Goal: Information Seeking & Learning: Learn about a topic

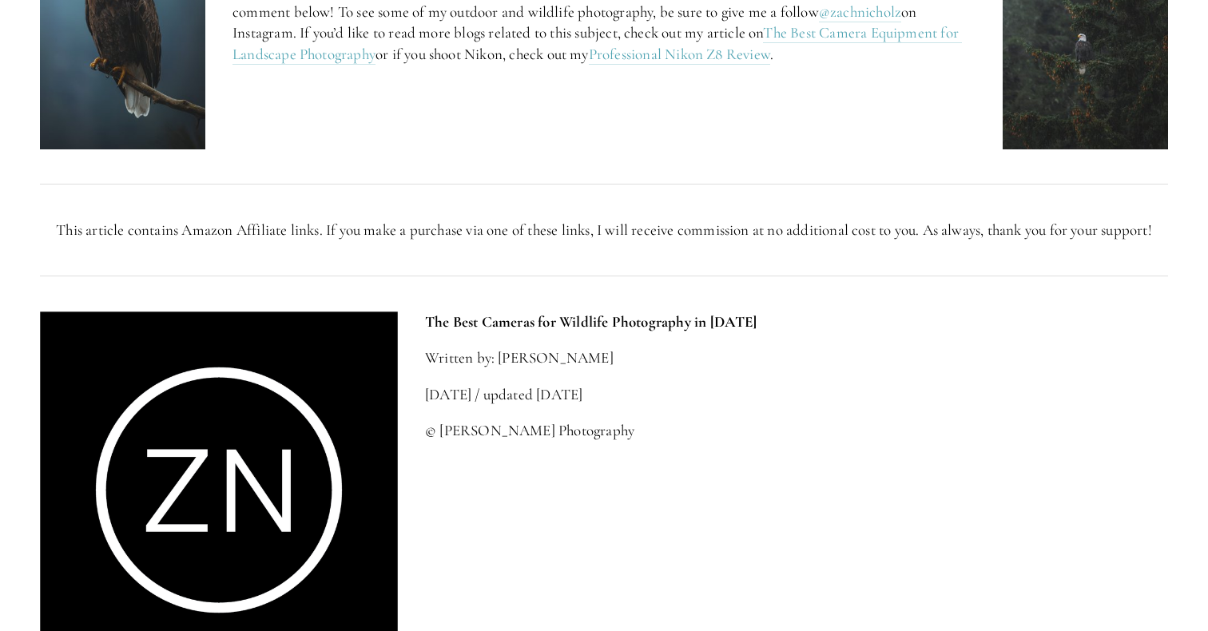
scroll to position [6698, 0]
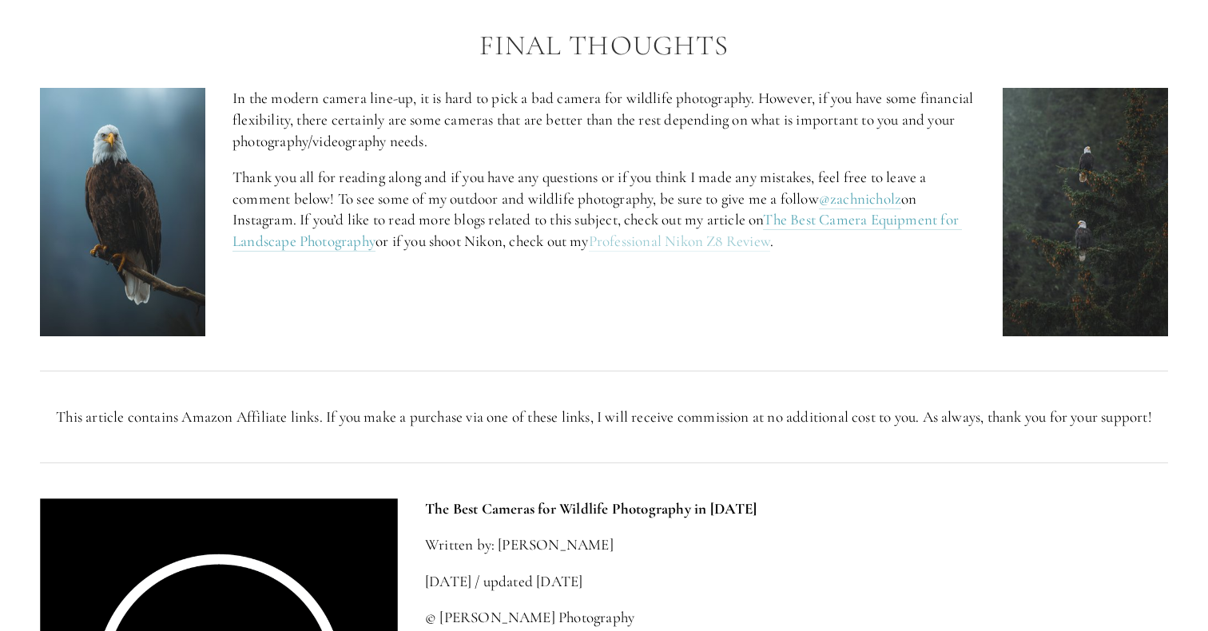
click at [679, 252] on link "Professional Nikon Z8 Review" at bounding box center [679, 242] width 181 height 20
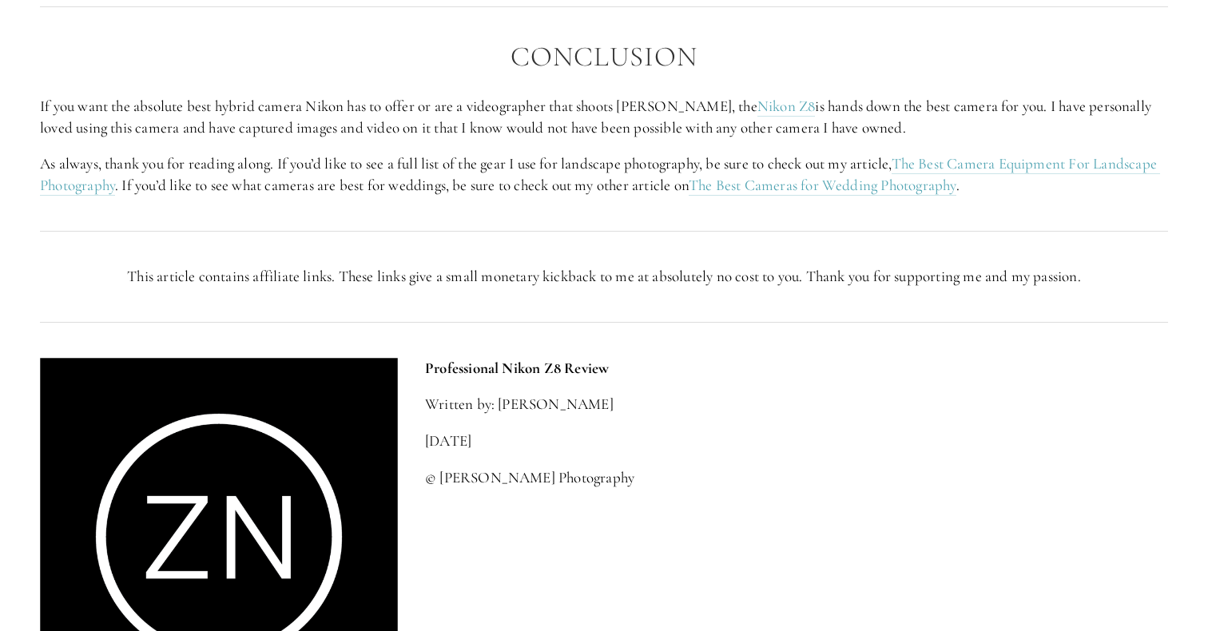
scroll to position [3843, 0]
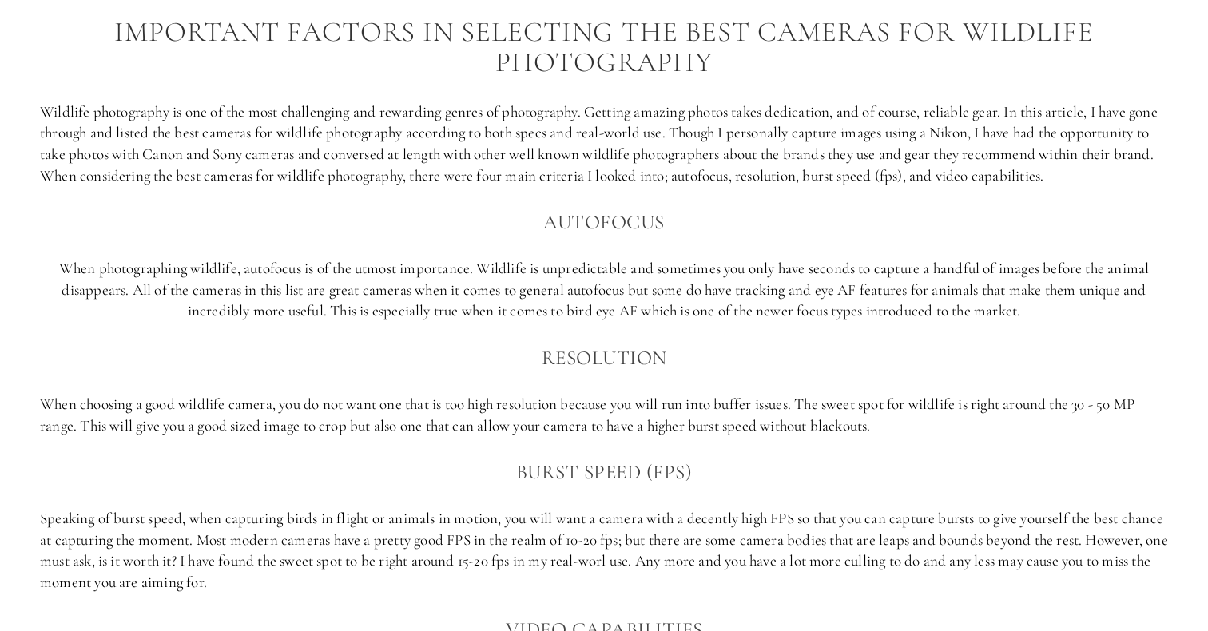
scroll to position [1034, 0]
